Goal: Information Seeking & Learning: Learn about a topic

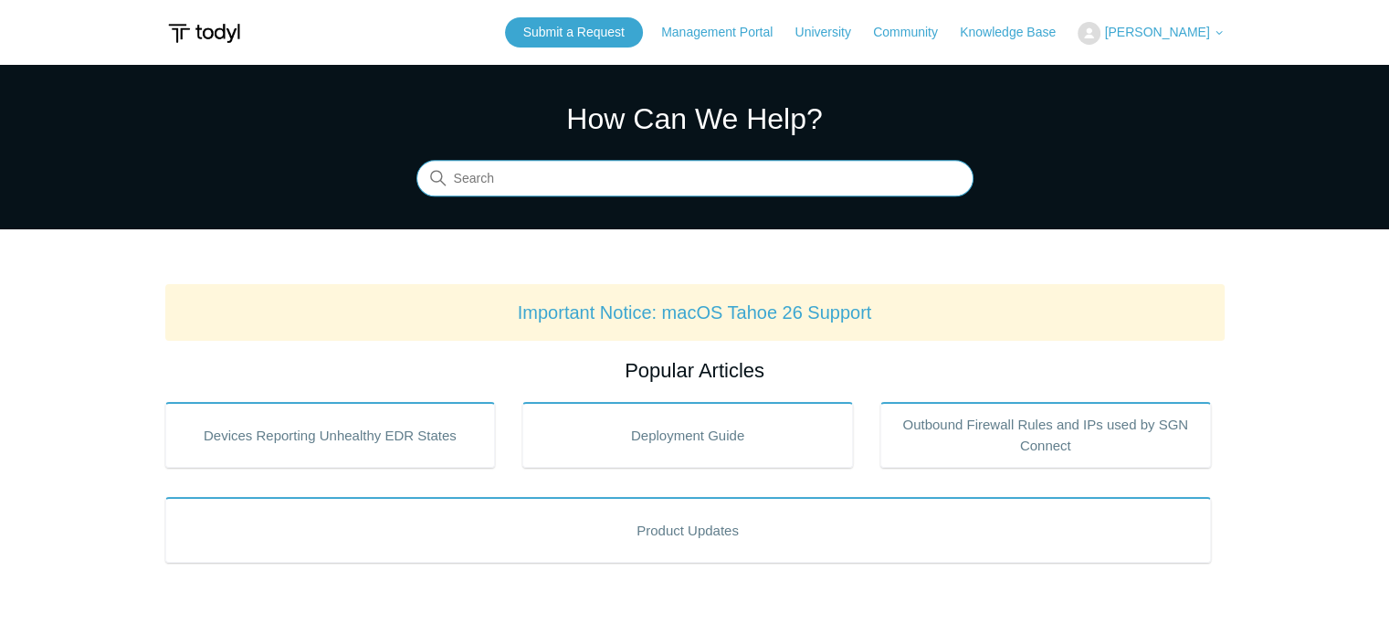
click at [794, 177] on input "Search" at bounding box center [695, 179] width 557 height 37
type input "todyl public IP"
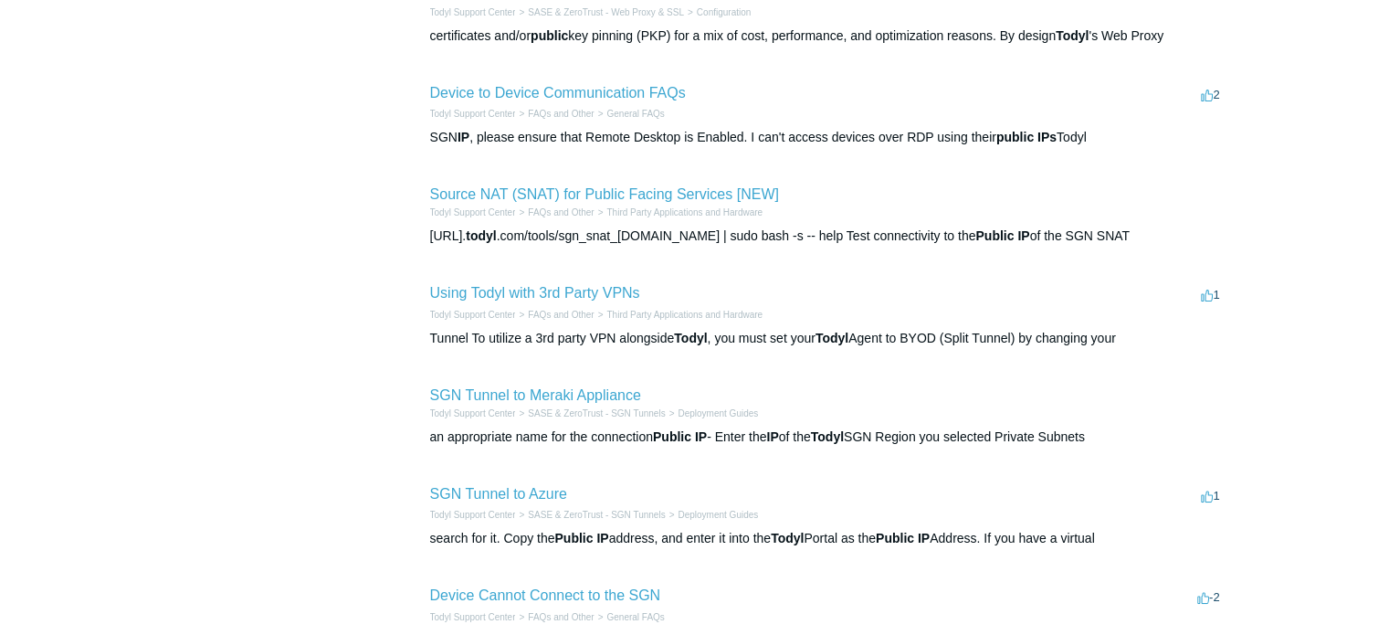
scroll to position [543, 0]
click at [506, 492] on link "SGN Tunnel to Azure" at bounding box center [498, 493] width 137 height 16
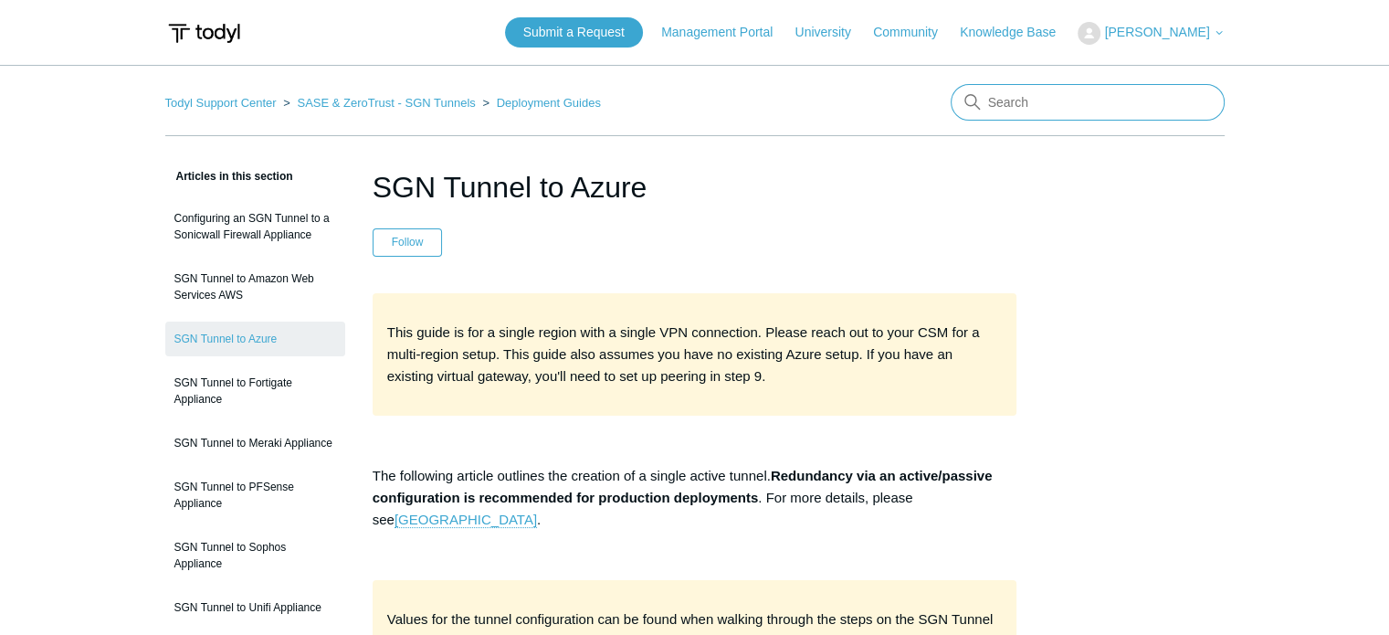
click at [1058, 97] on input "Search" at bounding box center [1088, 102] width 274 height 37
click at [1102, 107] on input "Search" at bounding box center [1088, 102] width 274 height 37
type input "sgn routing static IP"
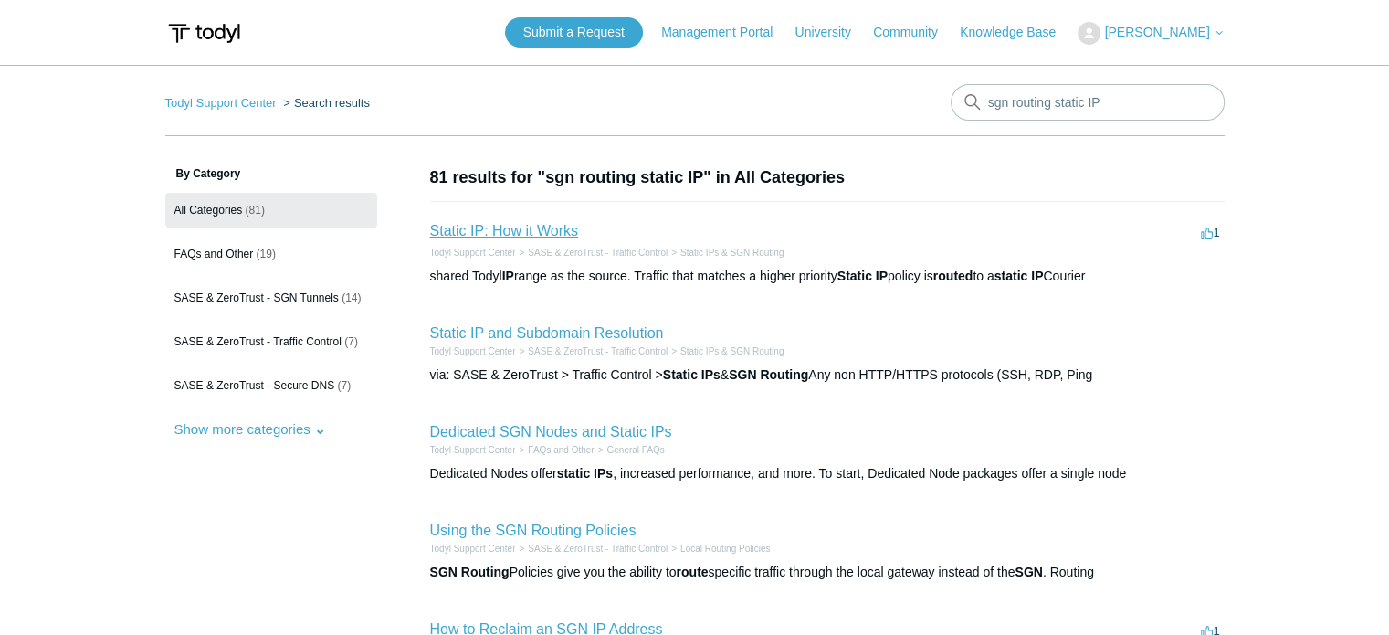
click at [551, 231] on link "Static IP: How it Works" at bounding box center [504, 231] width 148 height 16
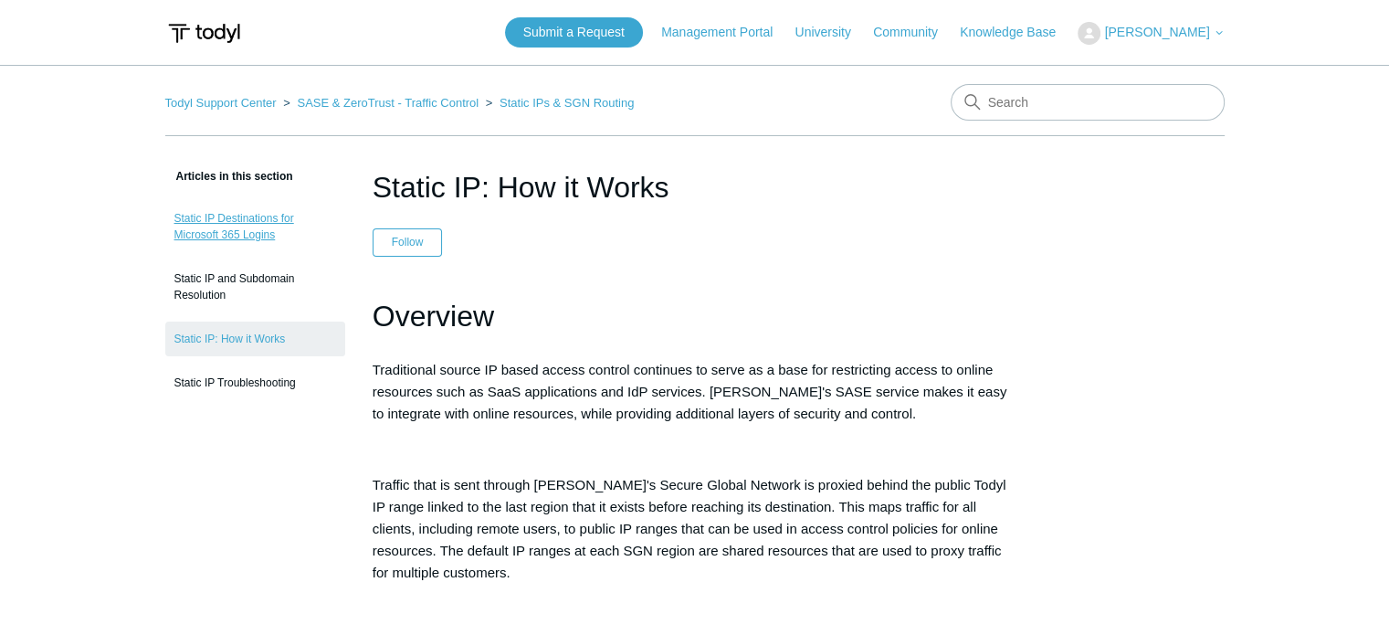
click at [257, 223] on link "Static IP Destinations for Microsoft 365 Logins" at bounding box center [255, 226] width 180 height 51
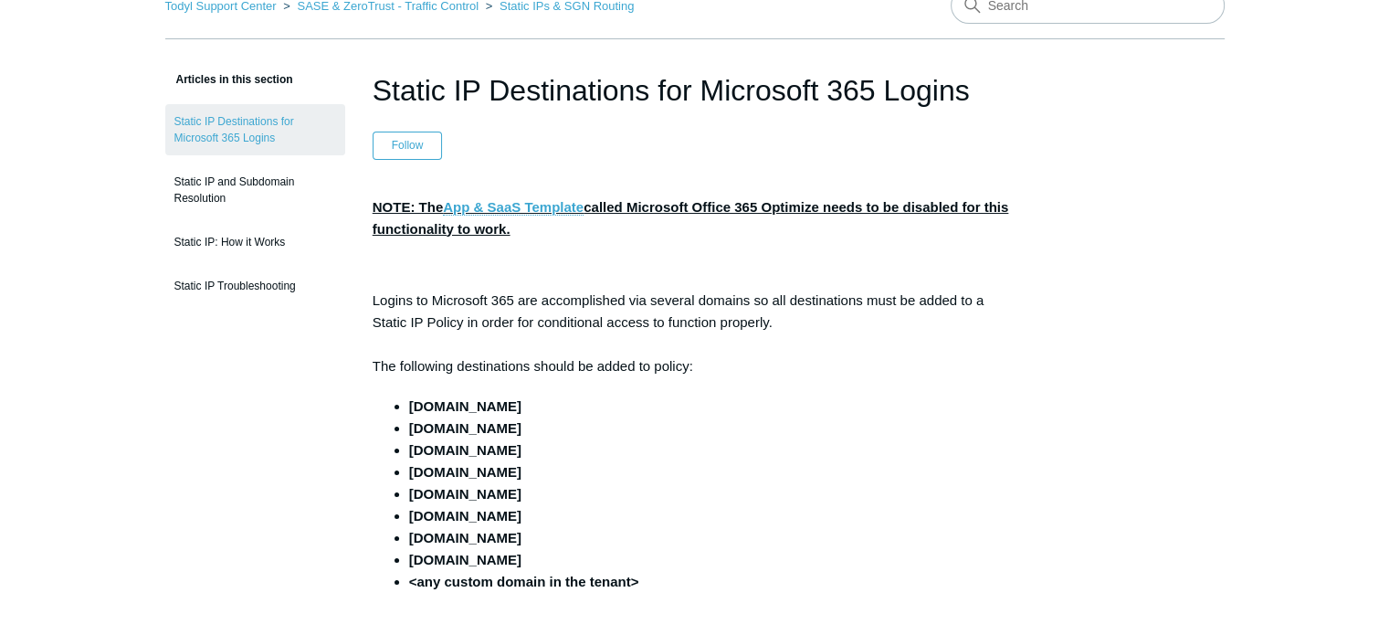
scroll to position [87, 0]
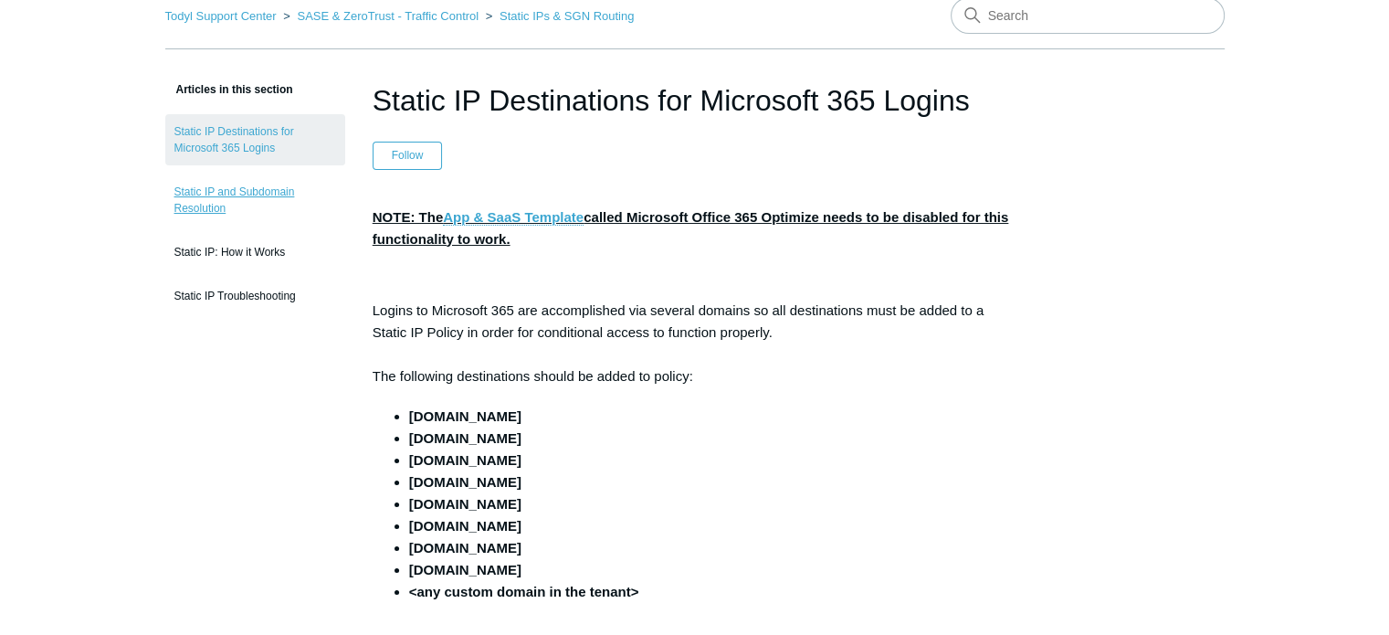
click at [256, 195] on link "Static IP and Subdomain Resolution" at bounding box center [255, 199] width 180 height 51
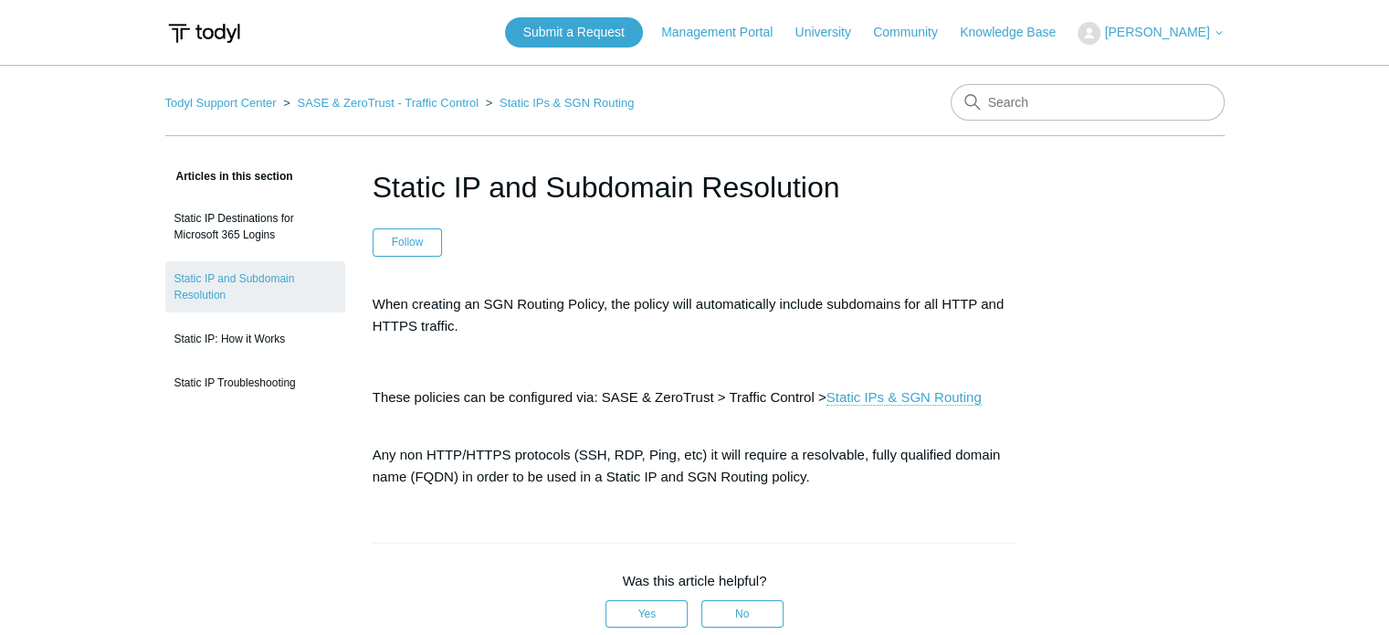
scroll to position [131, 0]
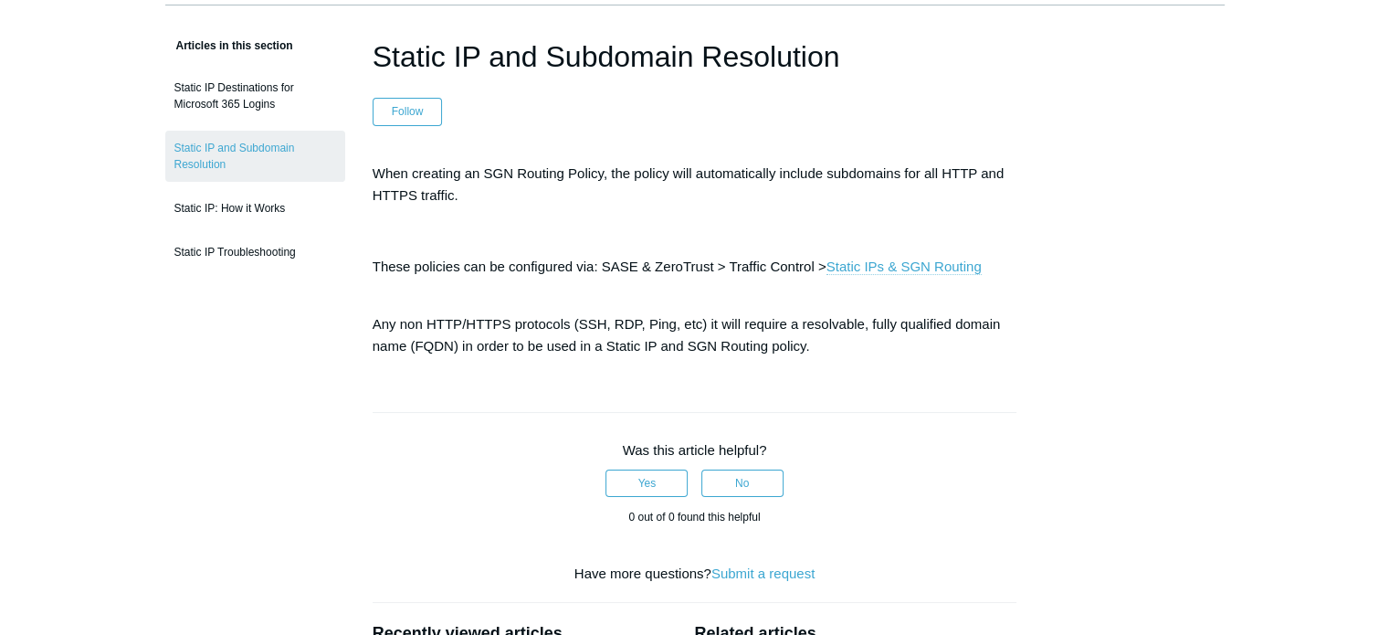
click at [904, 265] on link "Static IPs & SGN Routing" at bounding box center [904, 266] width 155 height 16
